Goal: Task Accomplishment & Management: Complete application form

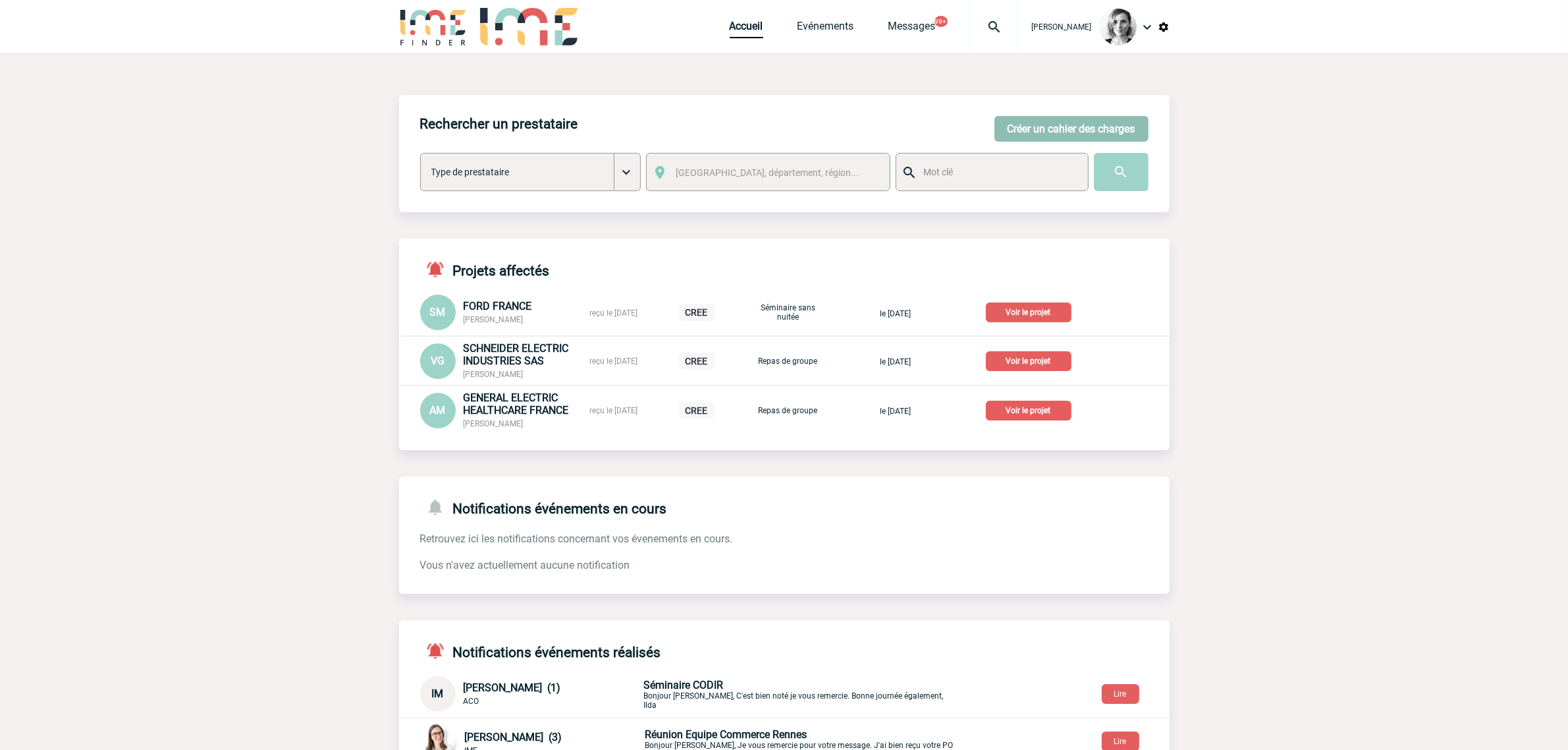
click at [1025, 128] on button "Créer un cahier des charges" at bounding box center [1072, 128] width 154 height 26
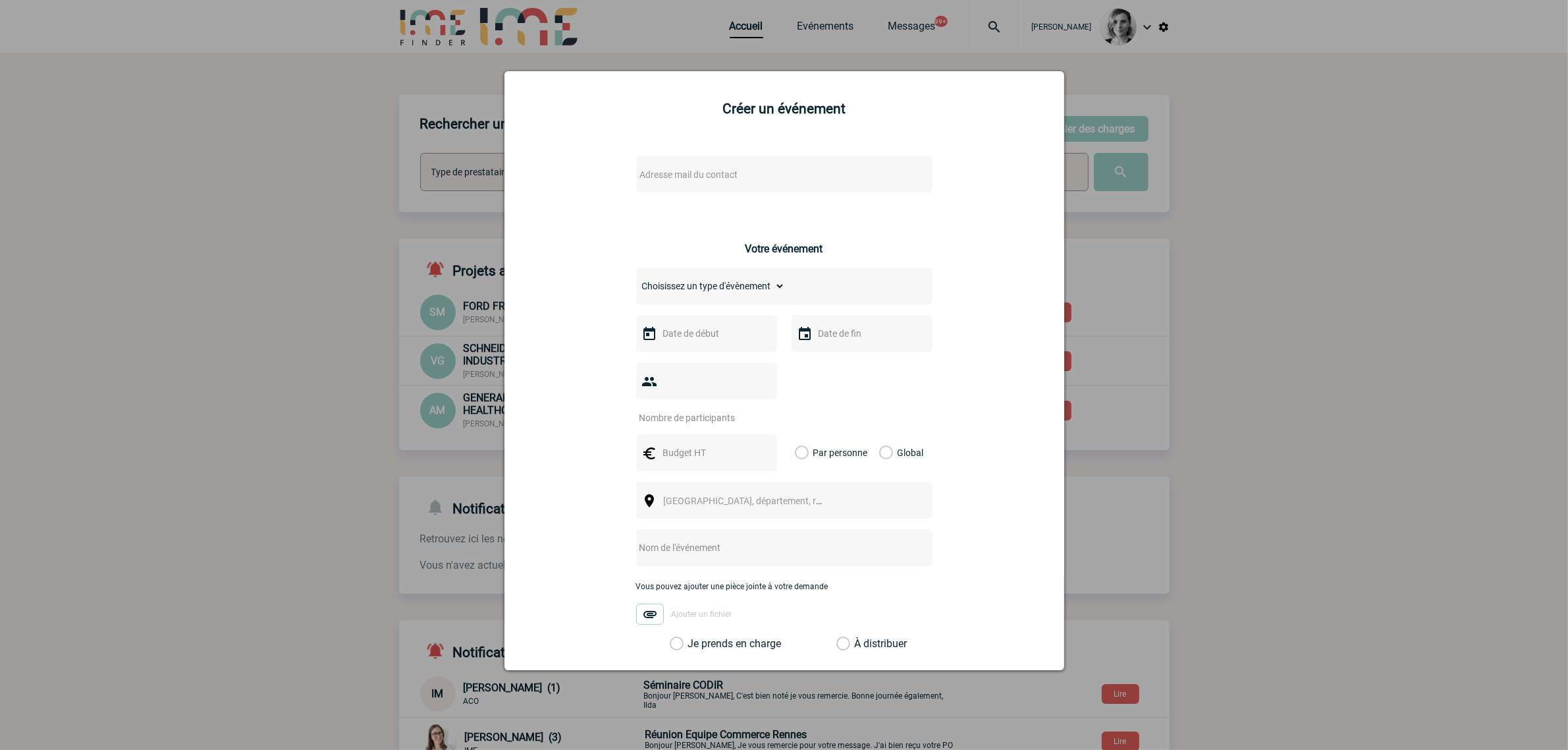
click at [665, 175] on span "Adresse mail du contact" at bounding box center [689, 175] width 98 height 10
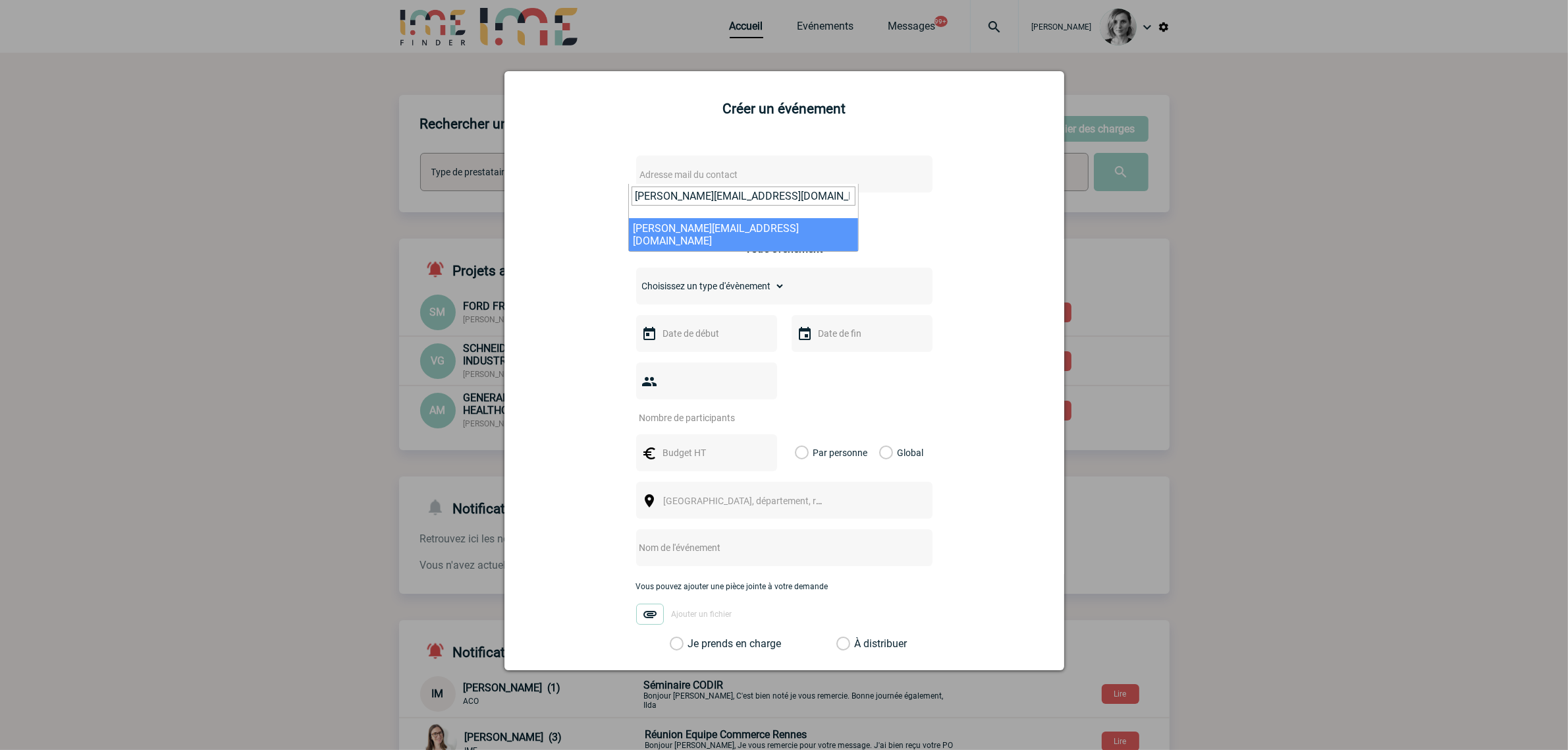
type input "[PERSON_NAME][EMAIL_ADDRESS][DOMAIN_NAME]"
select select "133017"
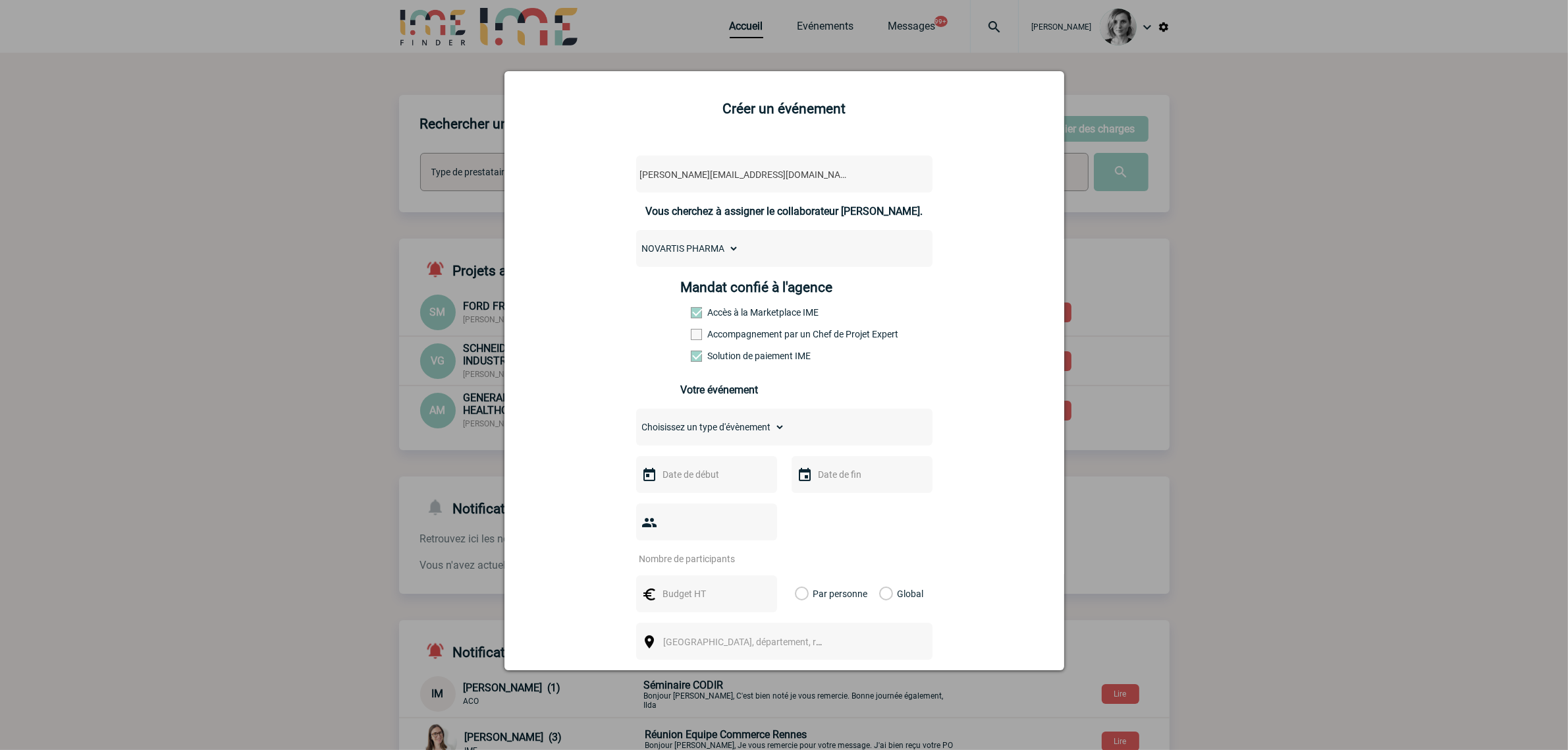
click at [745, 321] on div "Mandat confié à l'agence Accès à la Marketplace IME Accompagnement par un Chef …" at bounding box center [784, 324] width 207 height 92
click at [745, 336] on label "Accompagnement par un Chef de Projet Expert" at bounding box center [720, 334] width 58 height 10
click at [0, 0] on input "Accompagnement par un Chef de Projet Expert" at bounding box center [0, 0] width 0 height 0
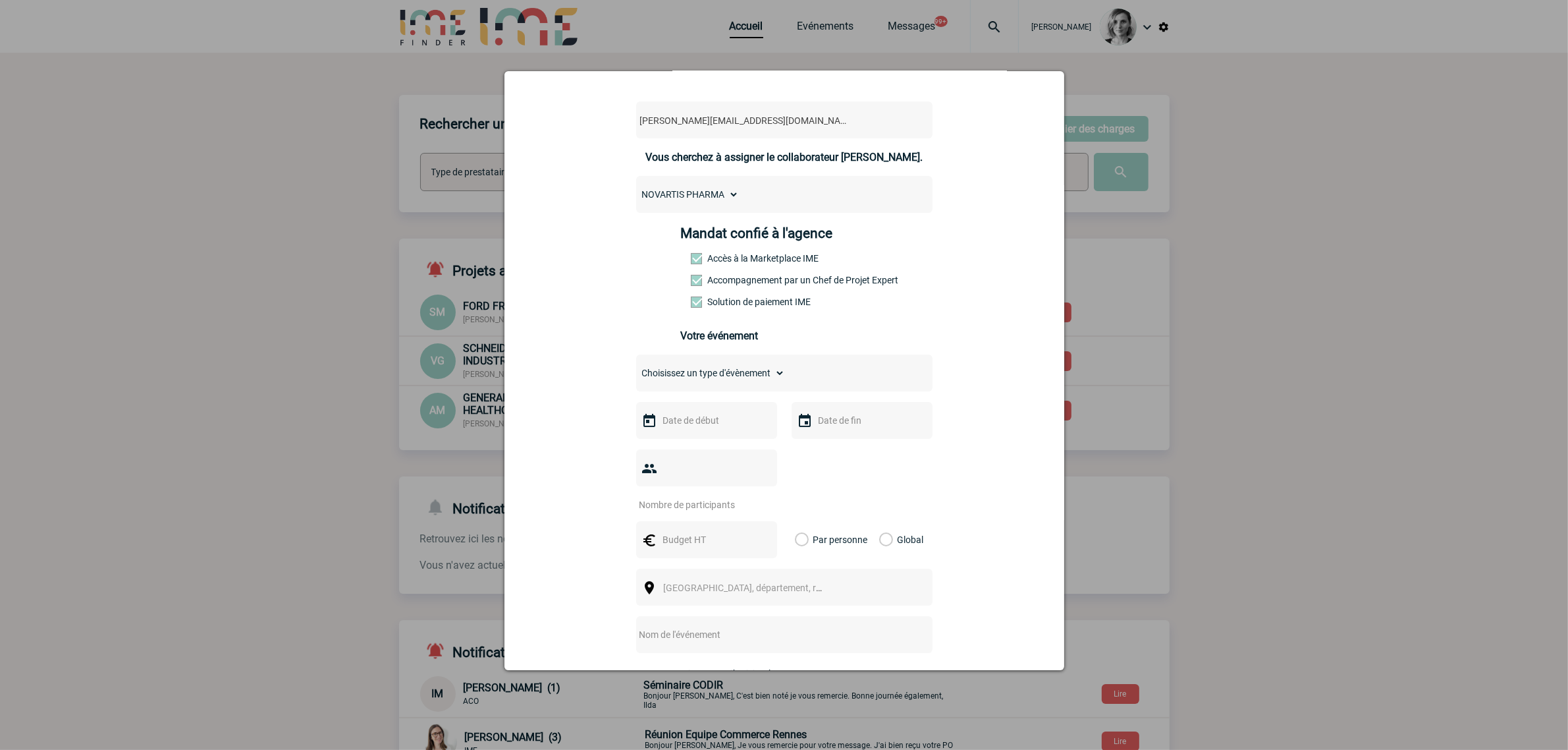
scroll to position [82, 0]
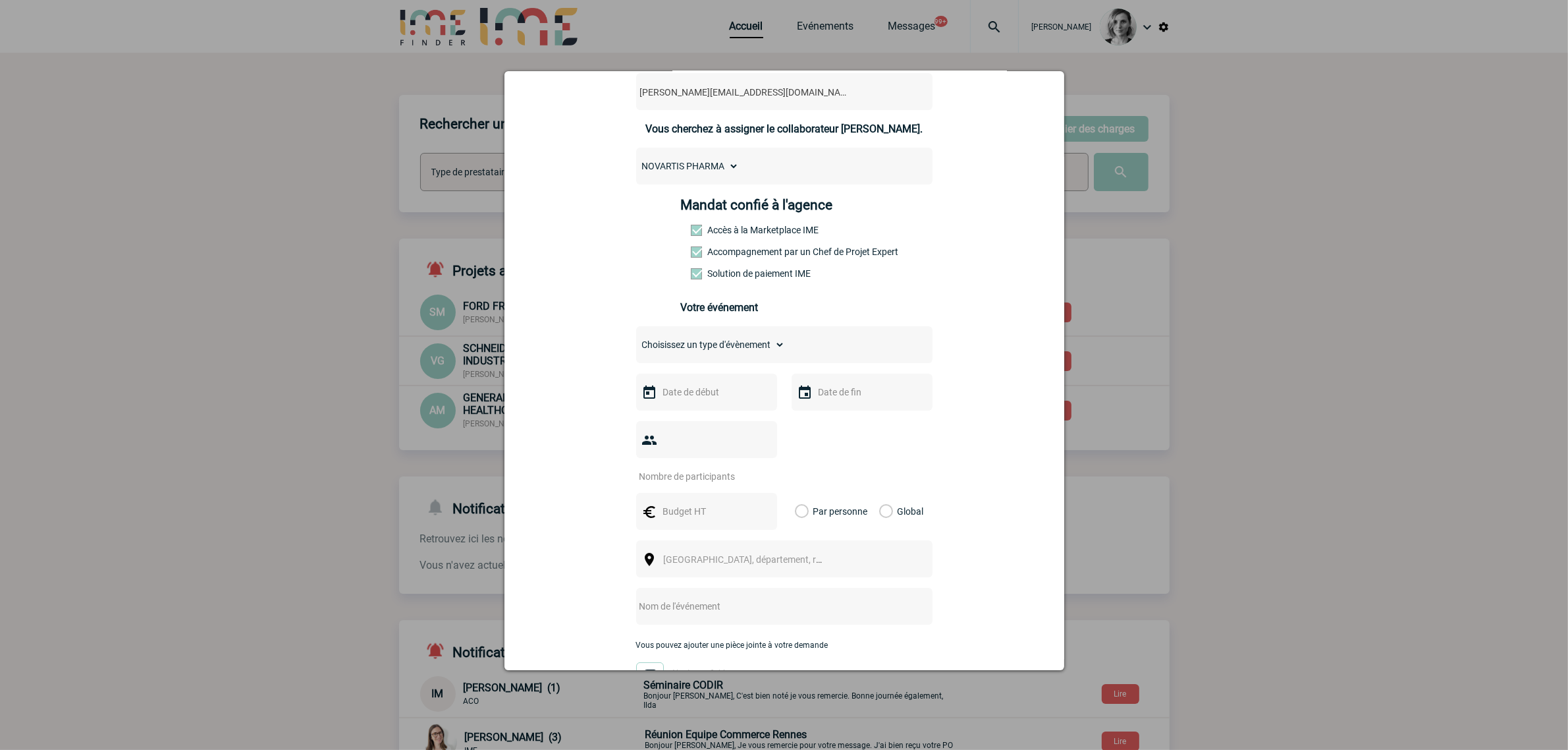
click at [699, 344] on select "Choisissez un type d'évènement Séminaire avec nuitée Séminaire sans nuitée Repa…" at bounding box center [710, 345] width 149 height 19
select select "2"
click at [636, 336] on select "Choisissez un type d'évènement Séminaire avec nuitée Séminaire sans nuitée Repa…" at bounding box center [710, 345] width 149 height 19
click at [712, 402] on body "[PERSON_NAME] Accueil Evénements" at bounding box center [784, 466] width 1568 height 932
click at [831, 417] on link "Suivant" at bounding box center [825, 416] width 21 height 21
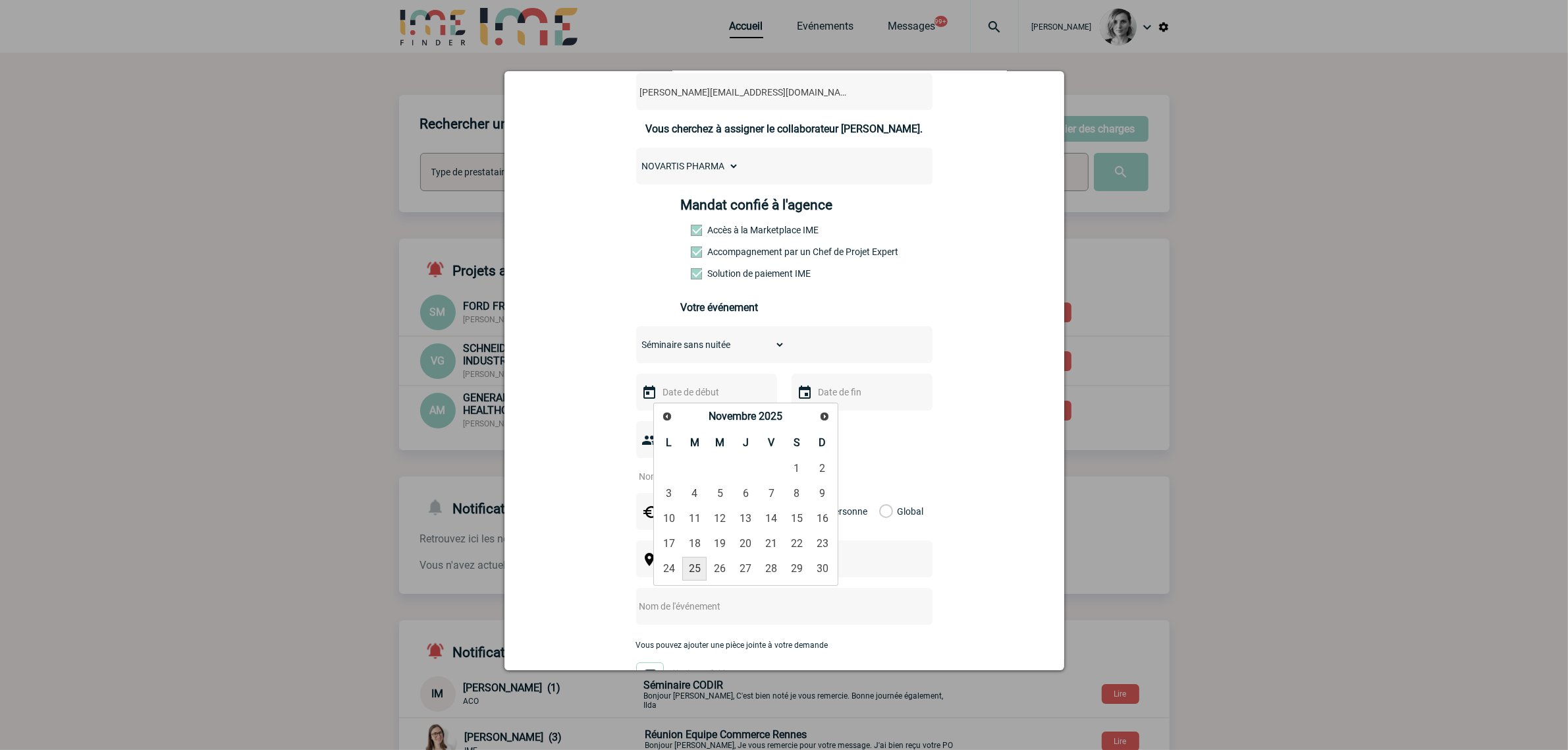
click at [706, 565] on link "25" at bounding box center [694, 568] width 24 height 24
type input "[DATE]"
click at [692, 449] on div at bounding box center [706, 439] width 141 height 37
click at [691, 475] on input "number" at bounding box center [698, 476] width 124 height 17
click at [648, 443] on img at bounding box center [650, 440] width 15 height 15
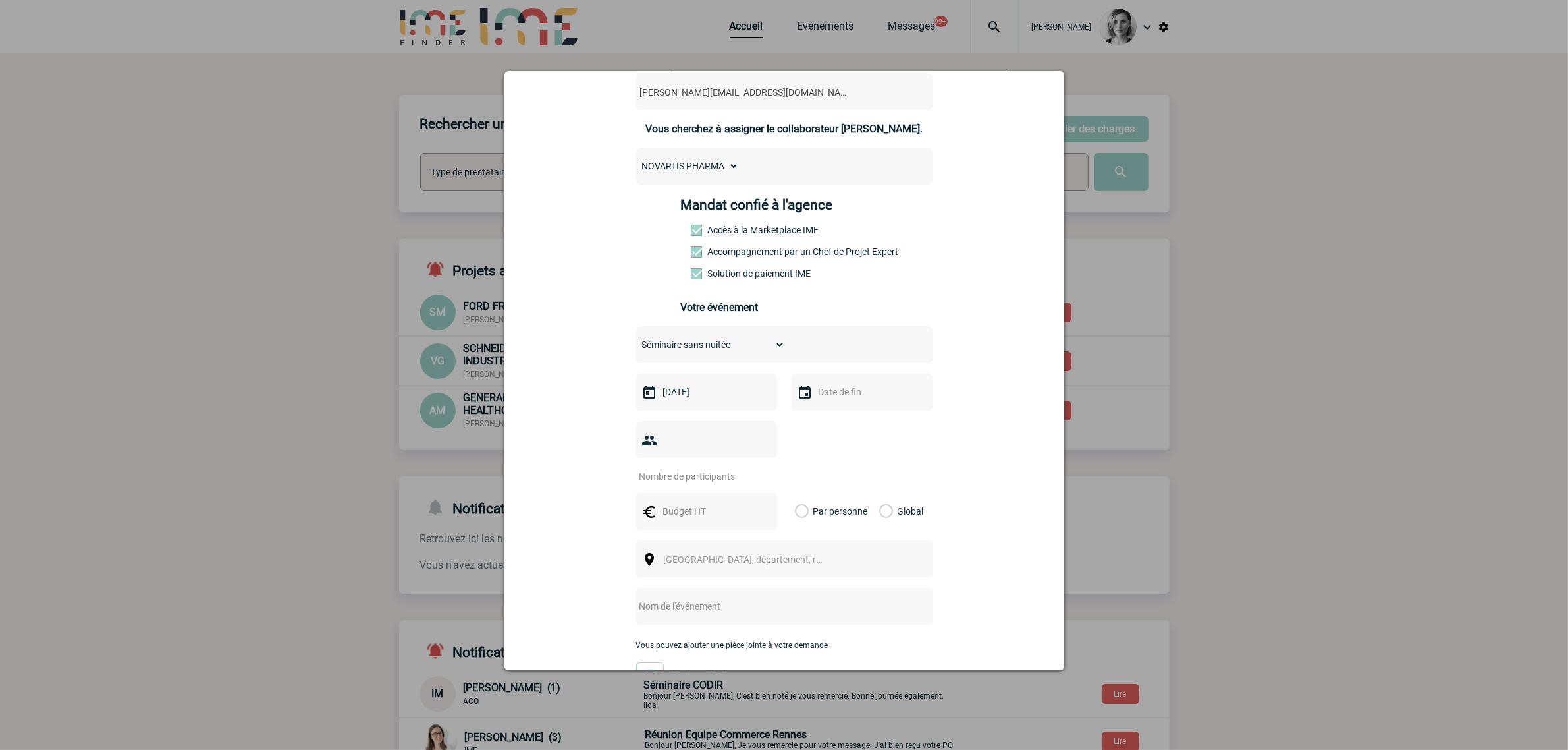
click at [691, 485] on input "number" at bounding box center [698, 476] width 124 height 17
type input "20"
click at [828, 437] on div "20" at bounding box center [784, 452] width 296 height 62
click at [662, 515] on input "text" at bounding box center [705, 511] width 91 height 17
type input "1000"
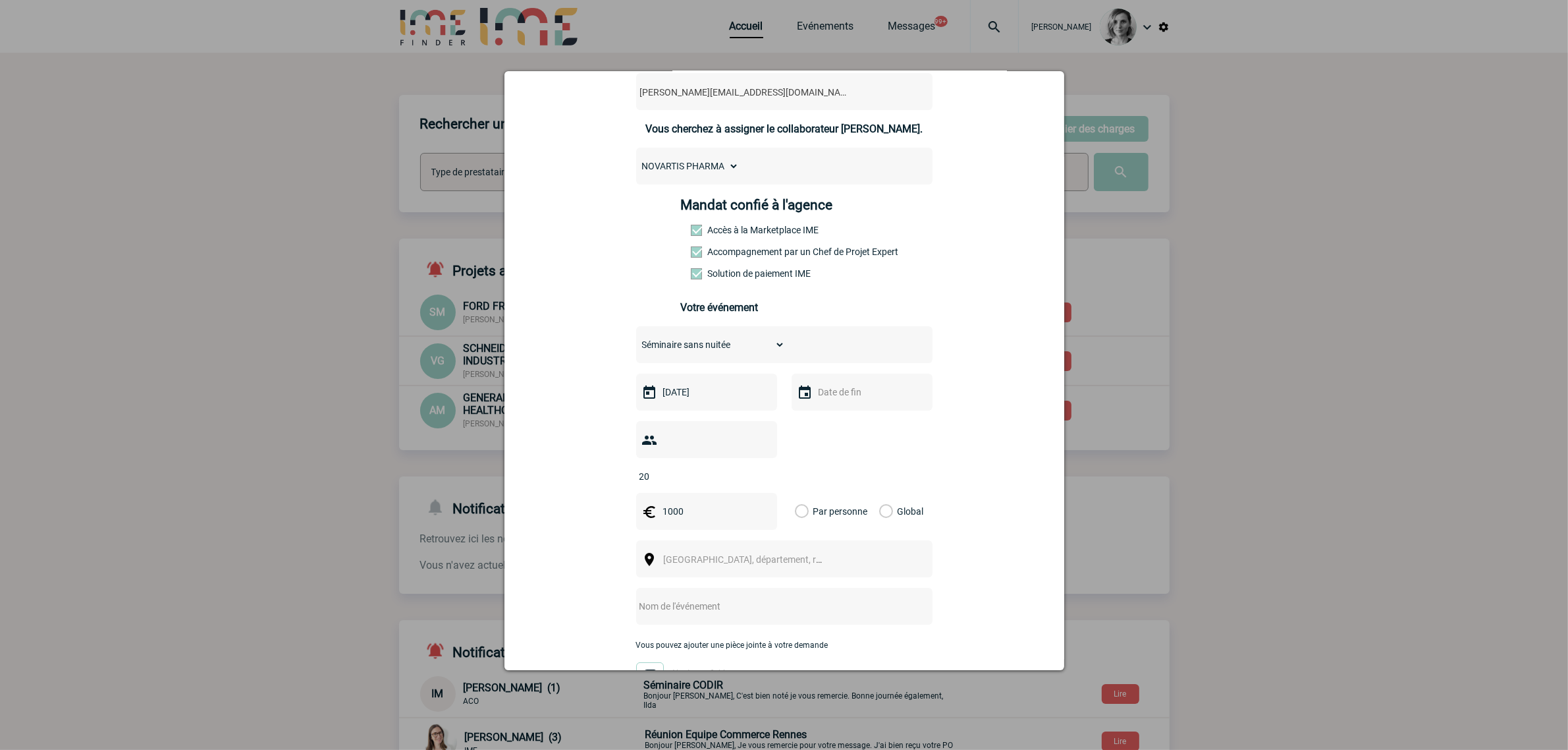
click at [879, 509] on label "Global" at bounding box center [883, 511] width 9 height 37
click at [0, 0] on input "Global" at bounding box center [0, 0] width 0 height 0
click at [741, 564] on span "[GEOGRAPHIC_DATA], département, région..." at bounding box center [756, 559] width 183 height 10
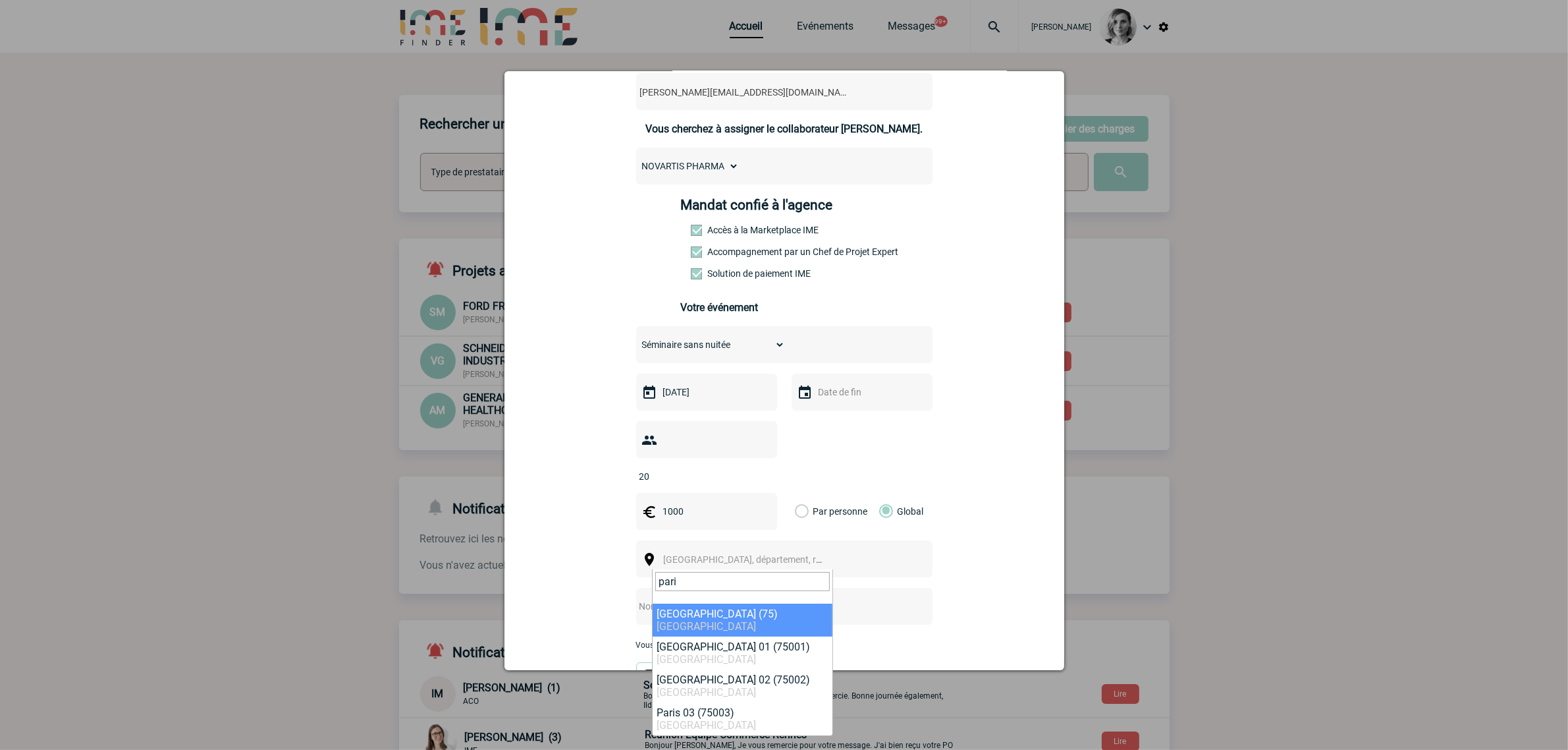
type input "pari"
select select "3"
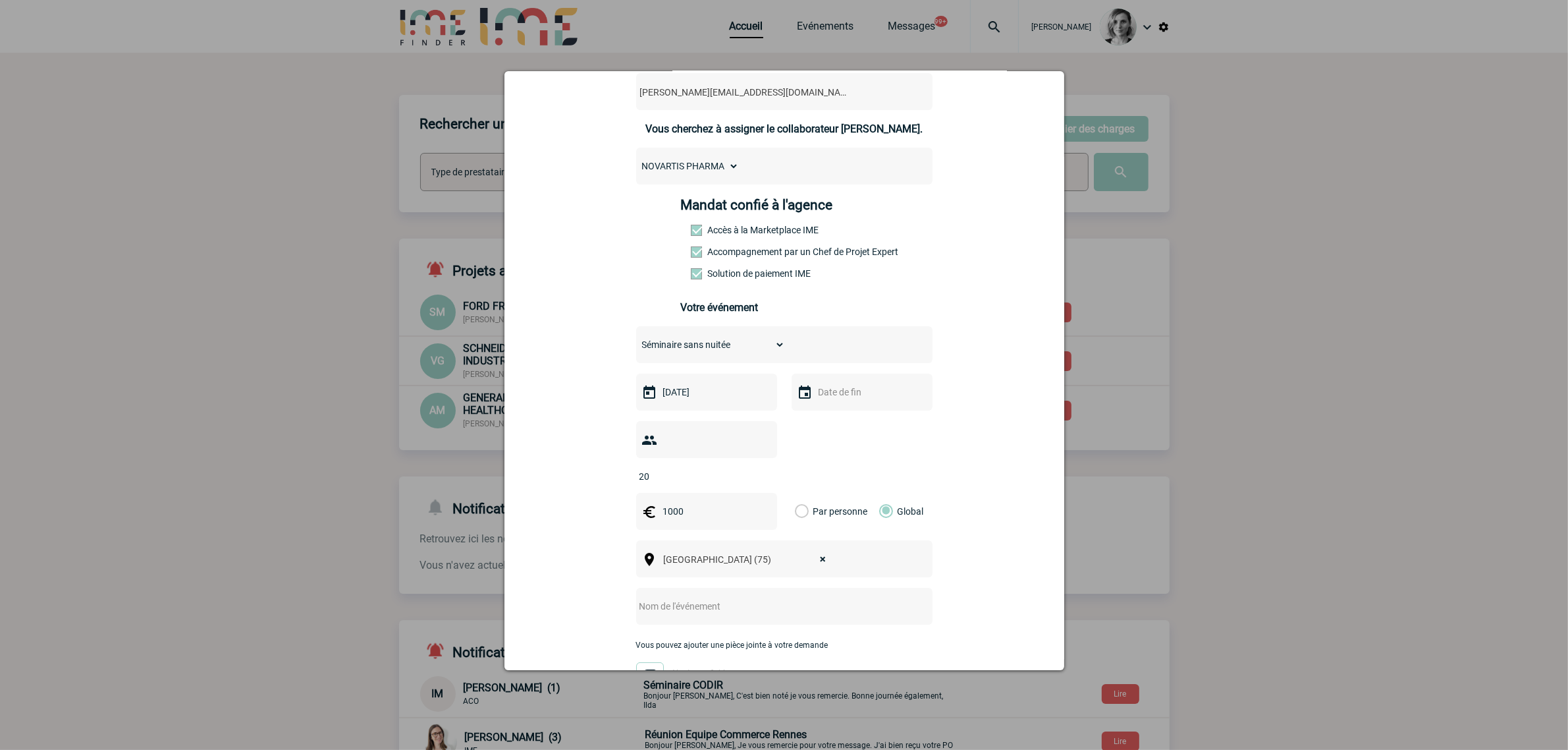
click at [710, 611] on input "text" at bounding box center [767, 606] width 262 height 17
click at [674, 608] on input "text" at bounding box center [767, 606] width 262 height 17
type input "Réunion en soirée et diner"
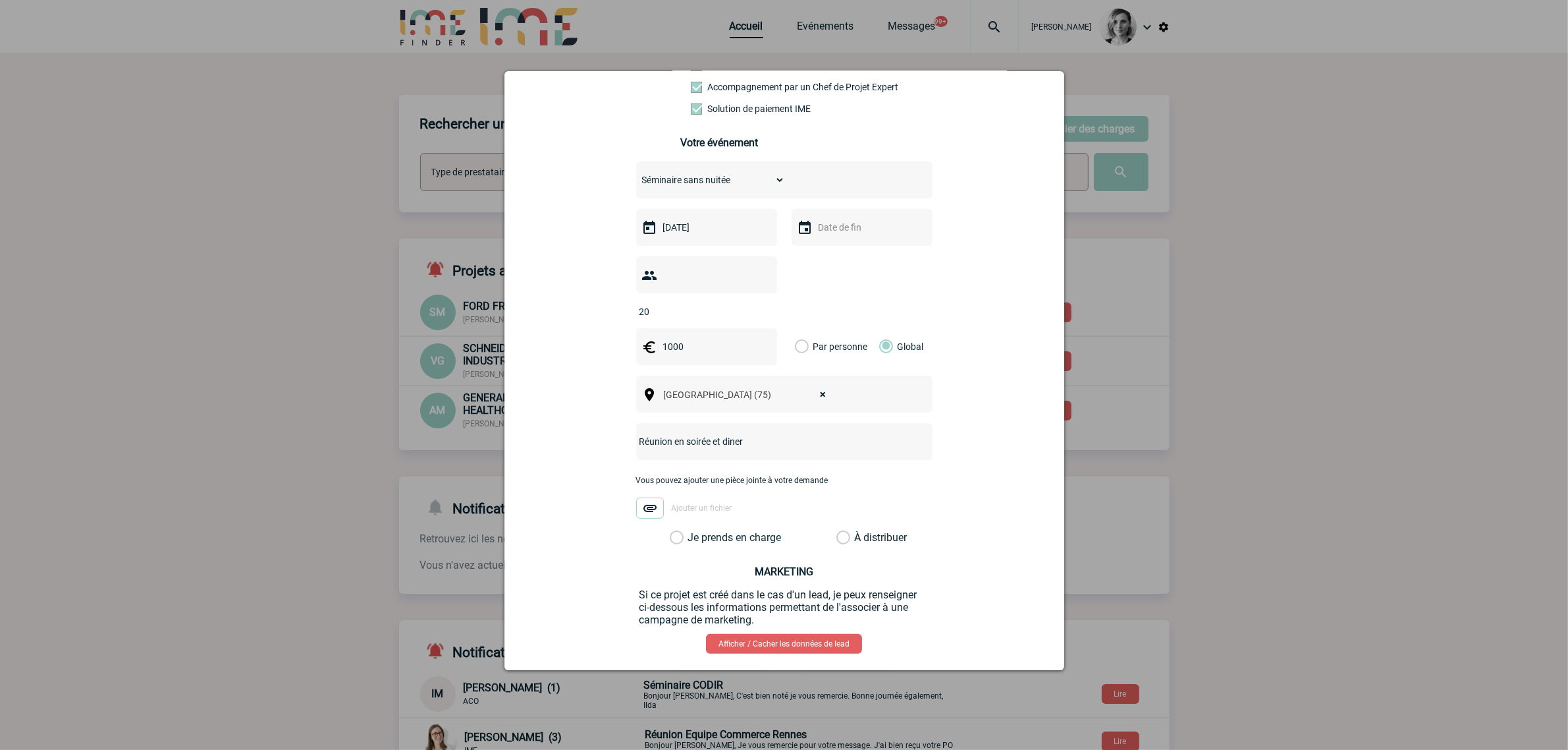
click at [692, 541] on label "Je prends en charge" at bounding box center [681, 537] width 22 height 13
click at [0, 0] on input "Je prends en charge" at bounding box center [0, 0] width 0 height 0
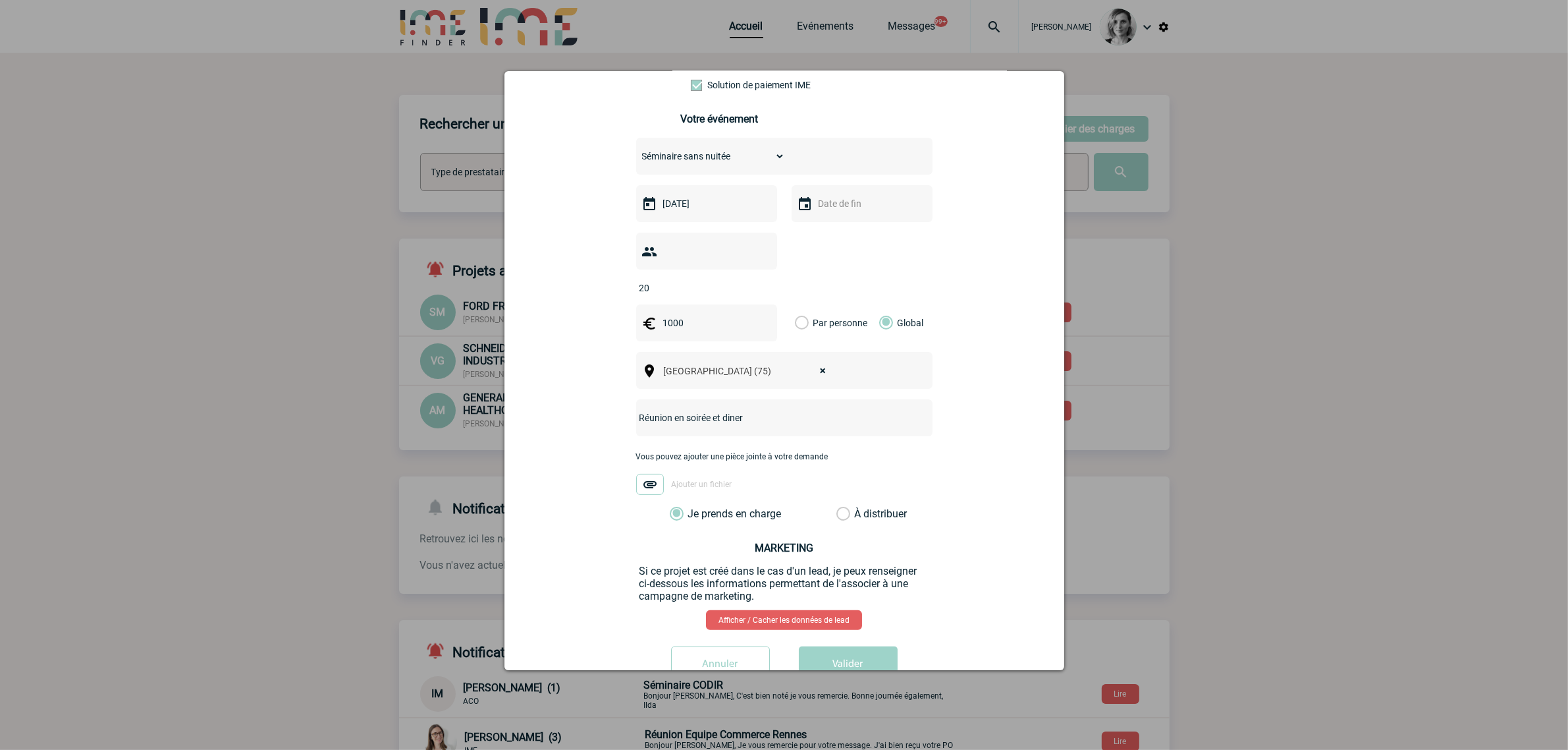
scroll to position [313, 0]
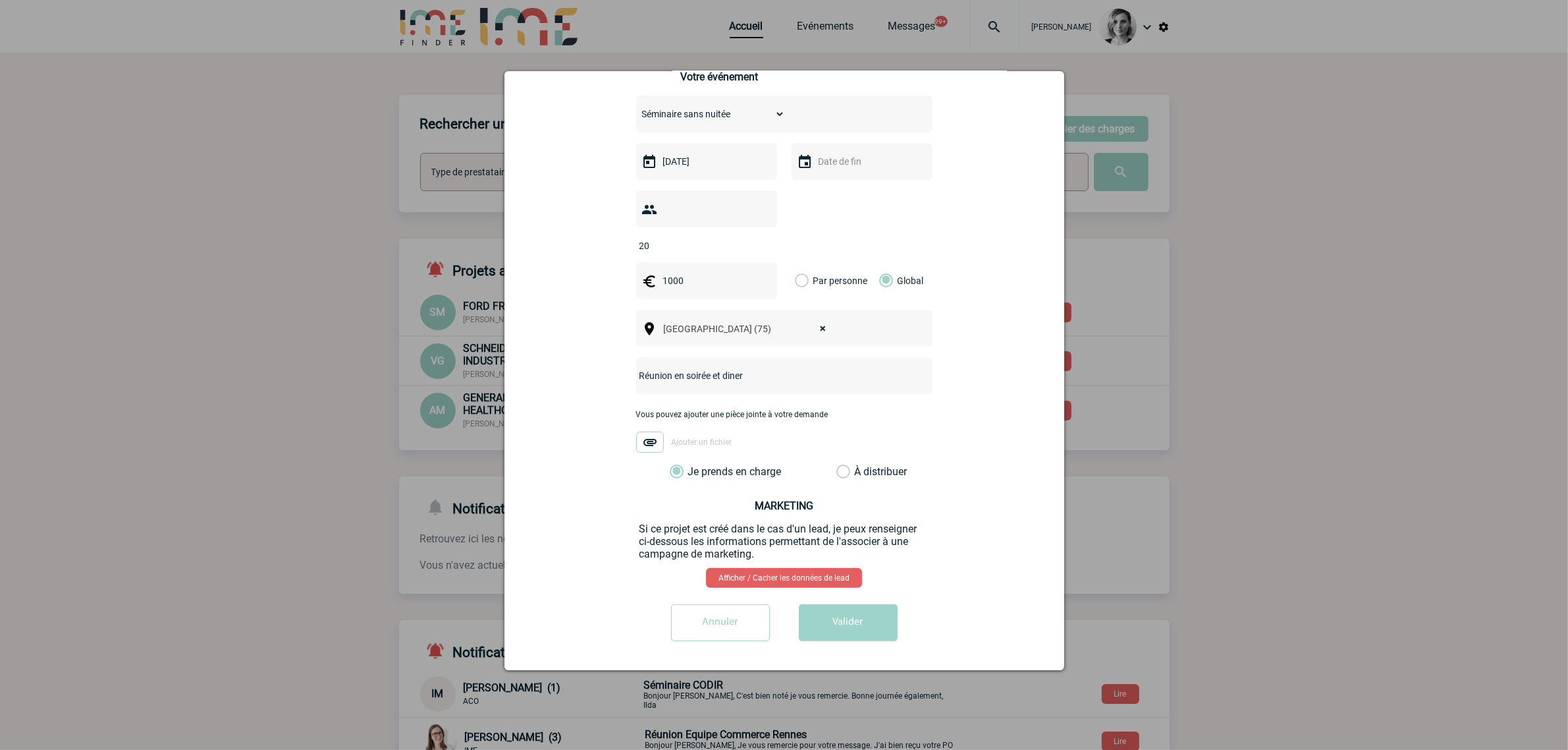
click at [861, 614] on button "Valider" at bounding box center [848, 622] width 98 height 37
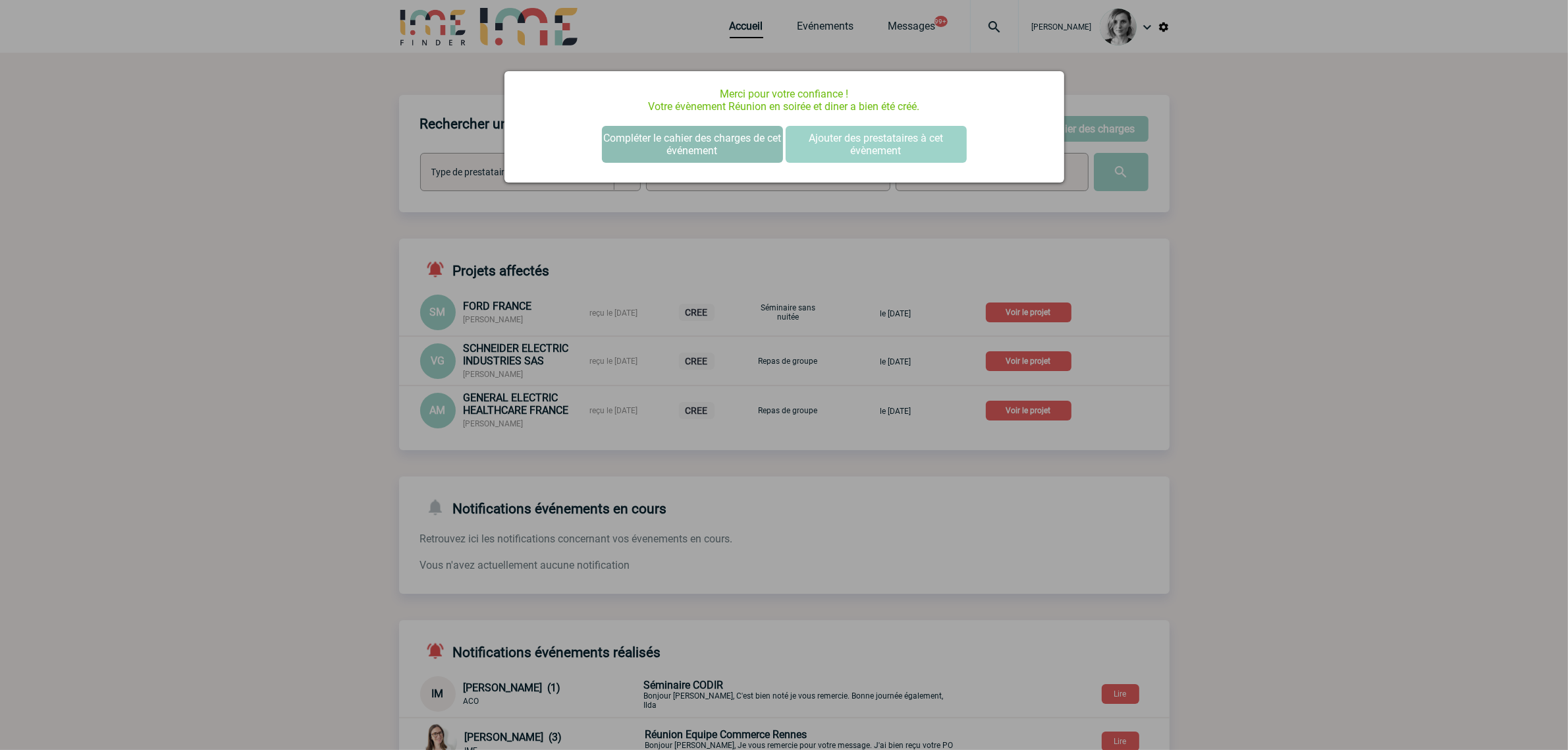
click at [637, 136] on button "Compléter le cahier des charges de cet événement" at bounding box center [692, 144] width 181 height 37
drag, startPoint x: 667, startPoint y: 165, endPoint x: 666, endPoint y: 155, distance: 10.0
click at [667, 164] on div "Merci pour votre confiance ! Votre évènement Réunion en soirée et diner a bien …" at bounding box center [785, 127] width 560 height 111
click at [666, 147] on button "Compléter le cahier des charges de cet événement" at bounding box center [692, 144] width 181 height 37
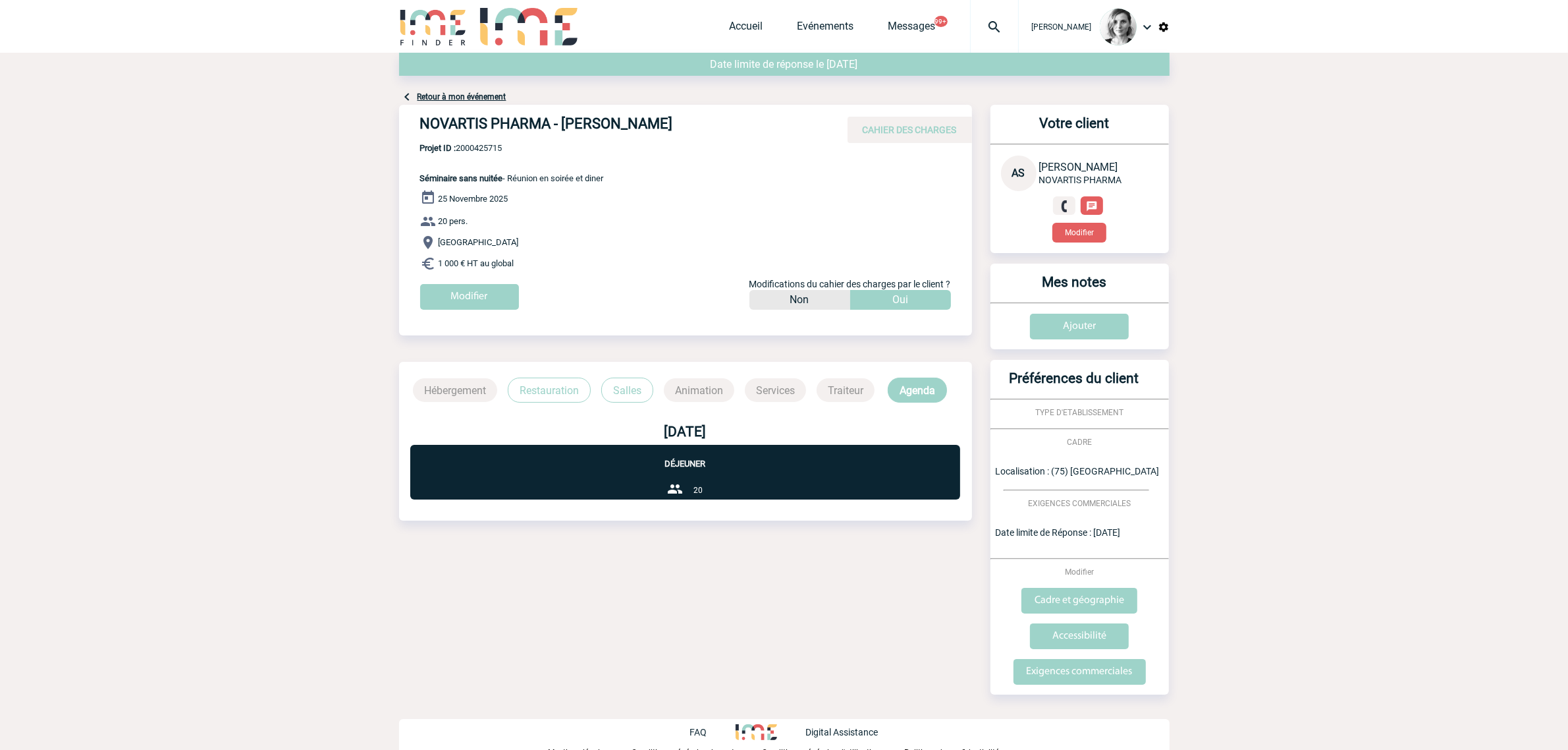
click at [482, 146] on span "Projet ID : 2000425715" at bounding box center [512, 148] width 184 height 10
copy span "2000425715"
drag, startPoint x: 412, startPoint y: 124, endPoint x: 704, endPoint y: 124, distance: 292.0
click at [704, 124] on div "NOVARTIS PHARMA - Abdelkader SLIMANI CAHIER DES CHARGES" at bounding box center [686, 123] width 573 height 39
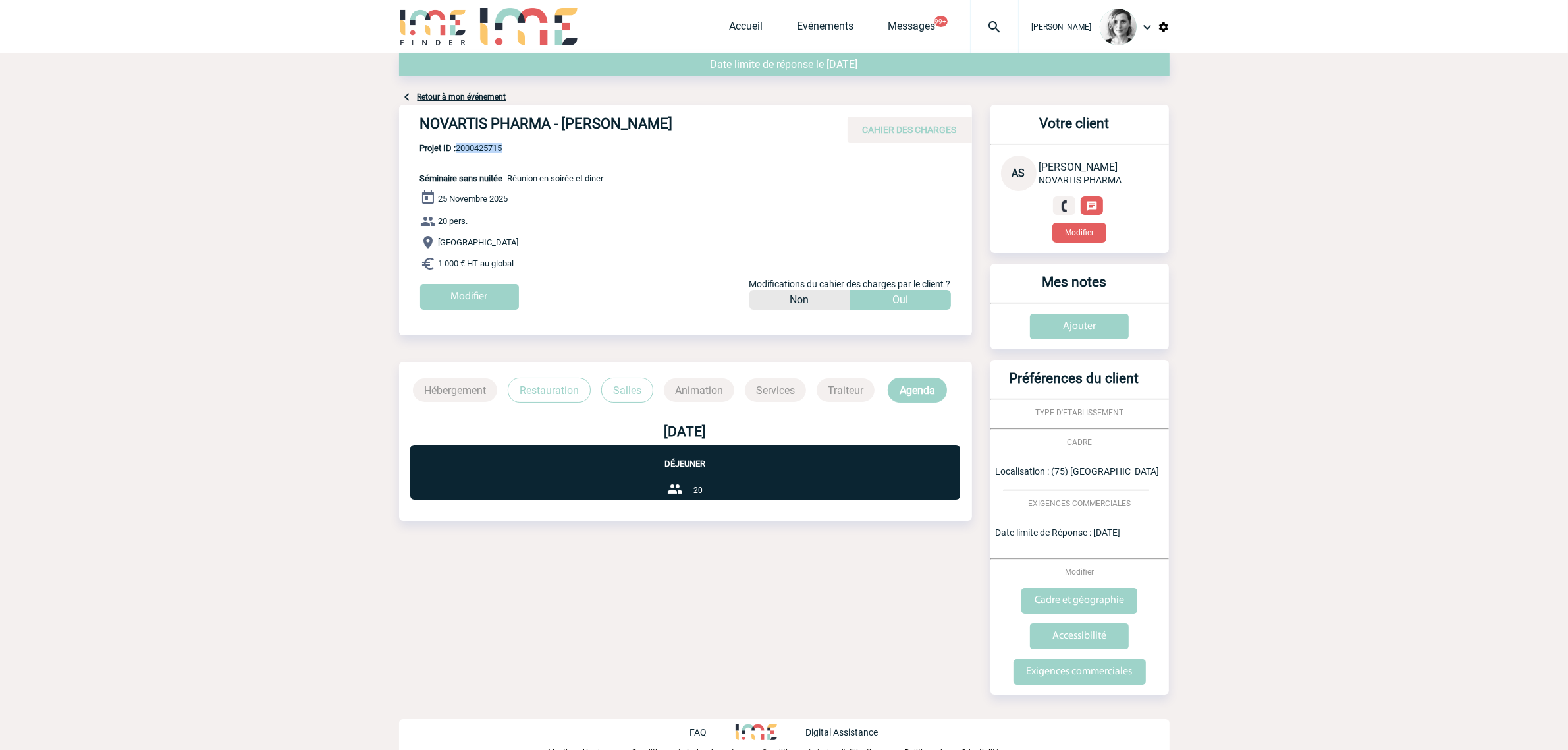
copy h4 "NOVARTIS PHARMA - Abdelkader SLIMANI"
